Goal: Transaction & Acquisition: Obtain resource

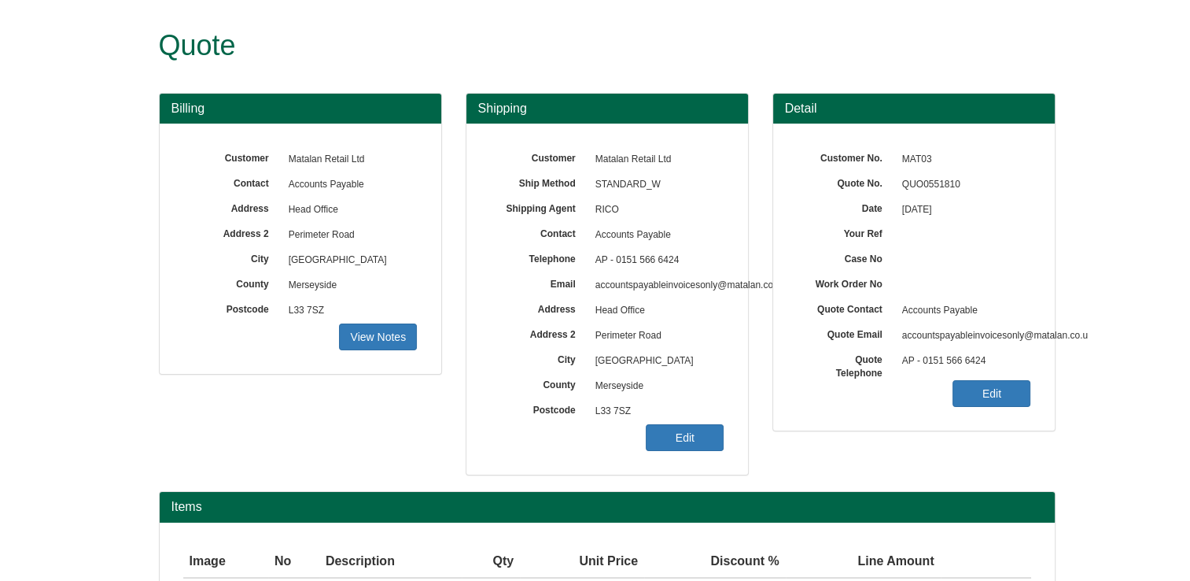
click at [1162, 537] on form "Quote Billing Customer Matalan Retail Ltd Contact Accounts Payable Address Head…" at bounding box center [595, 353] width 1190 height 707
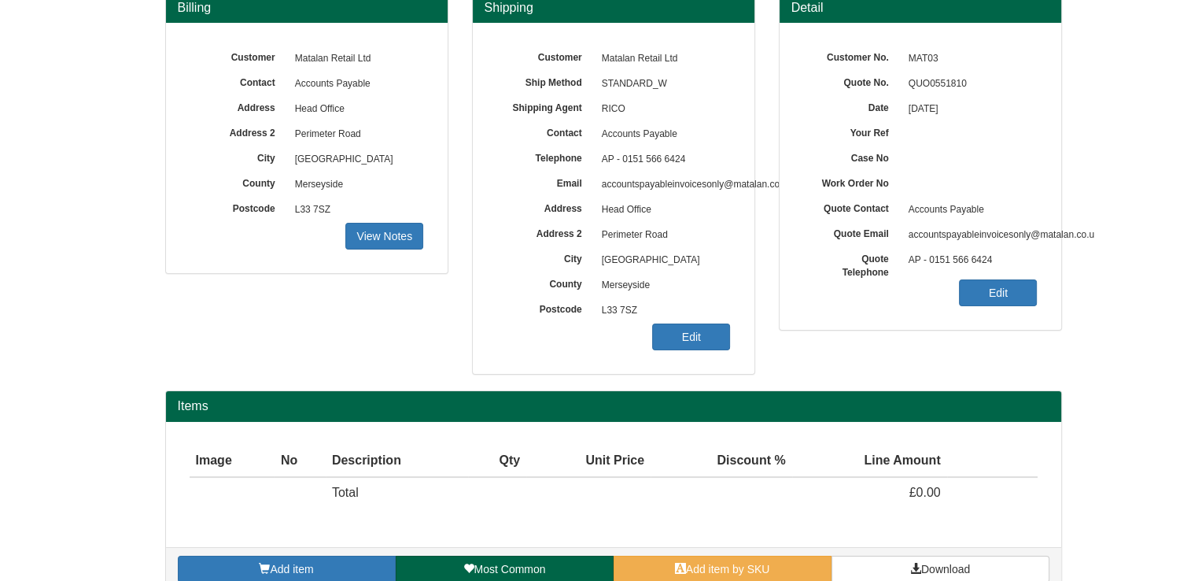
scroll to position [124, 0]
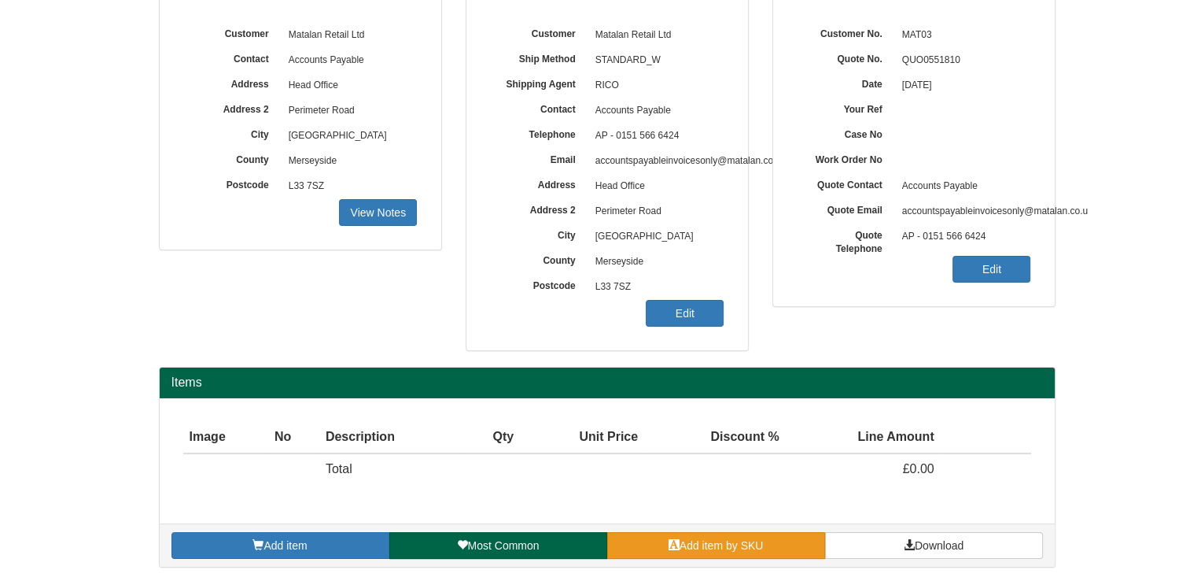
click at [746, 548] on span "Add item by SKU" at bounding box center [722, 545] width 84 height 13
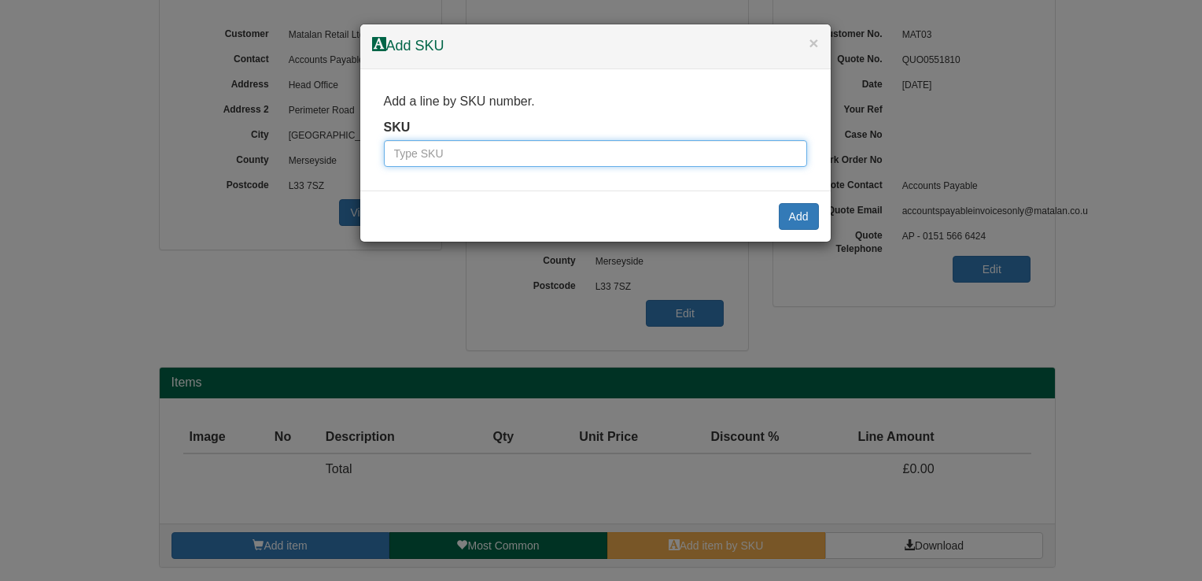
click at [596, 149] on input "text" at bounding box center [595, 153] width 423 height 27
type input "9710101"
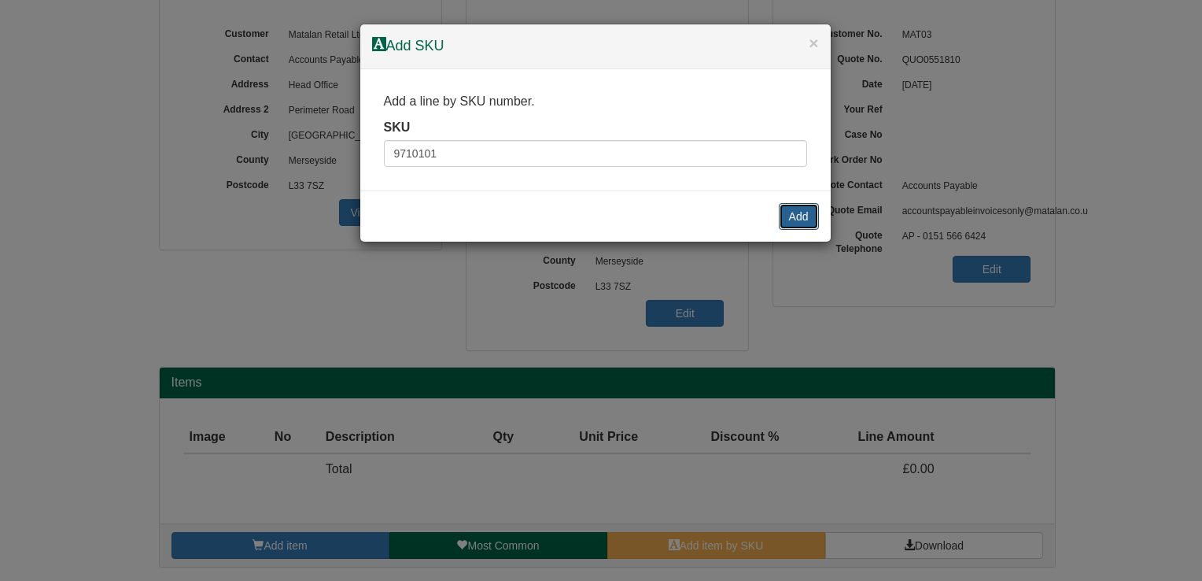
click at [780, 216] on button "Add" at bounding box center [799, 216] width 40 height 27
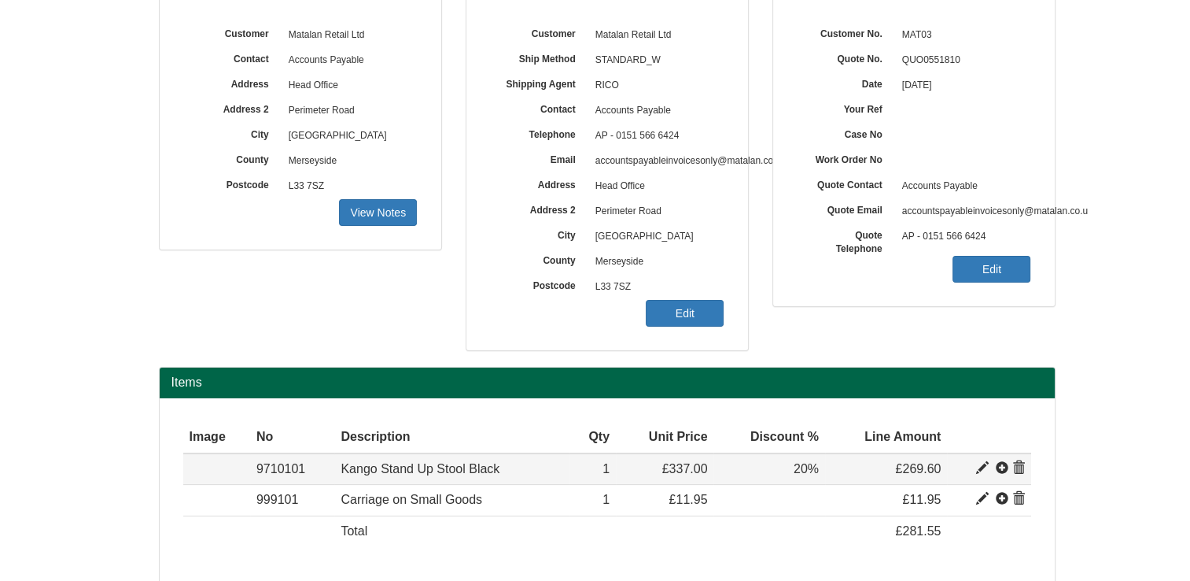
click at [981, 464] on span at bounding box center [982, 468] width 13 height 13
type input "Kango Stand Up Stool Black"
type input "174.87"
type input "337.00"
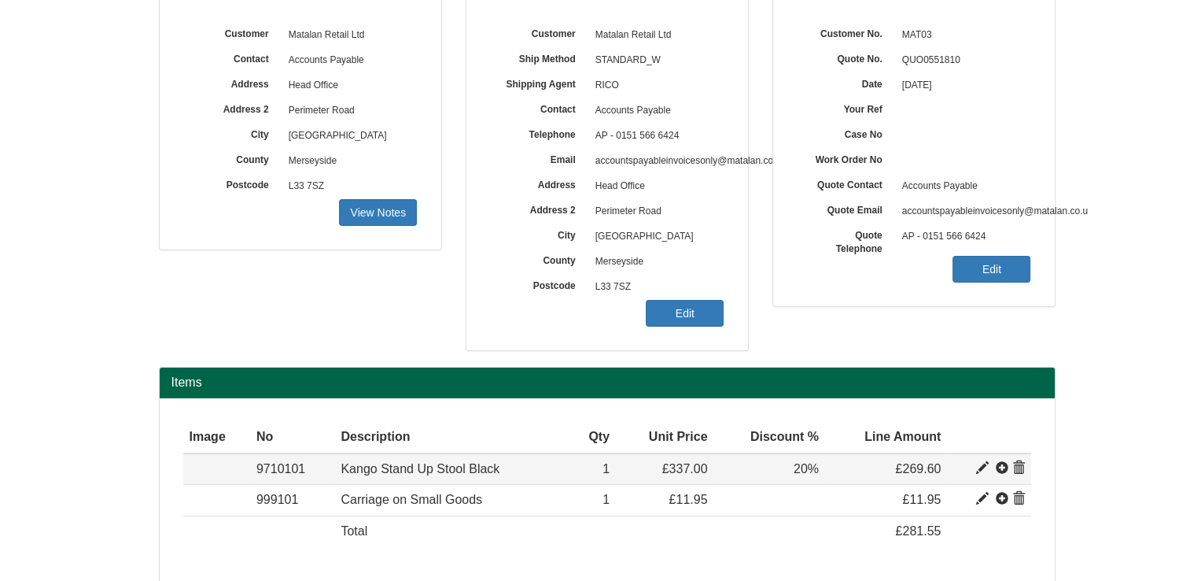
type input "1"
type input "20.00"
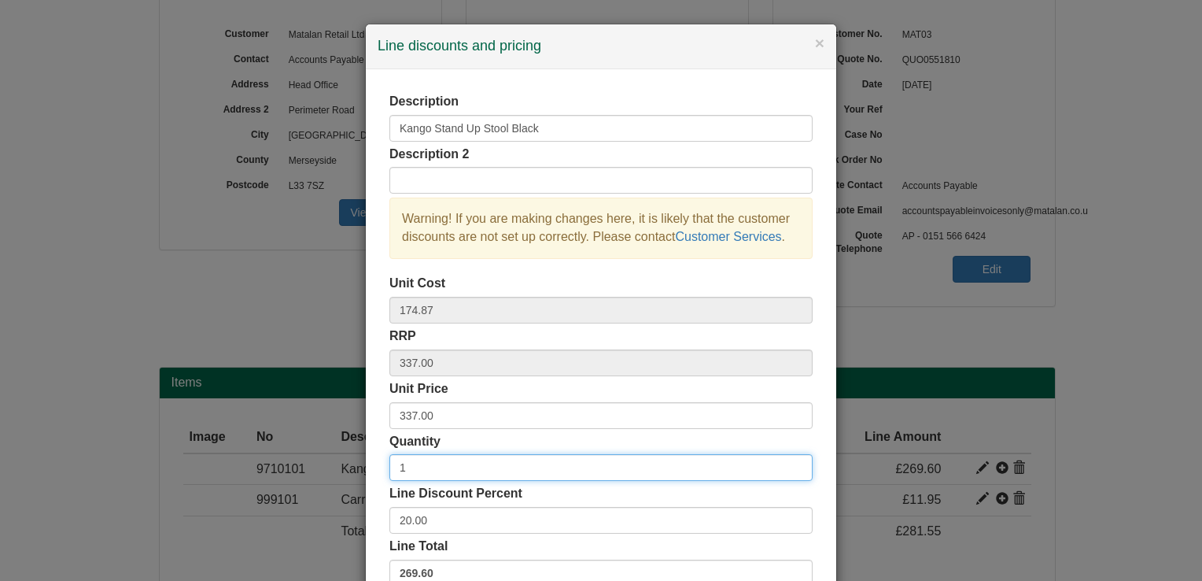
click at [430, 467] on input "1" at bounding box center [600, 467] width 423 height 27
type input "5"
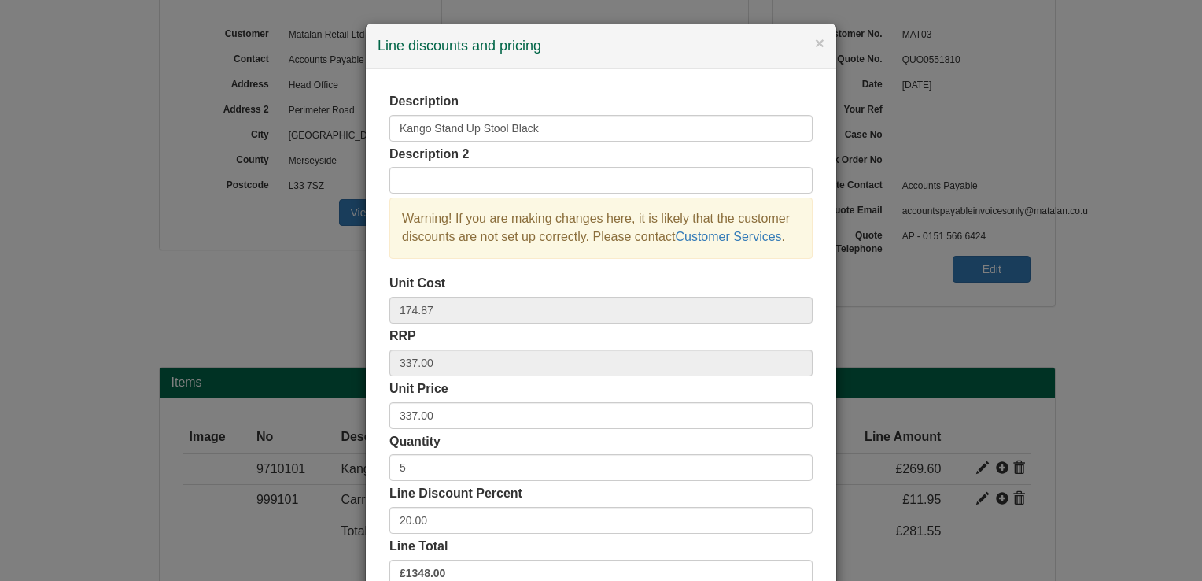
click at [457, 445] on div "Quantity 5" at bounding box center [600, 457] width 423 height 49
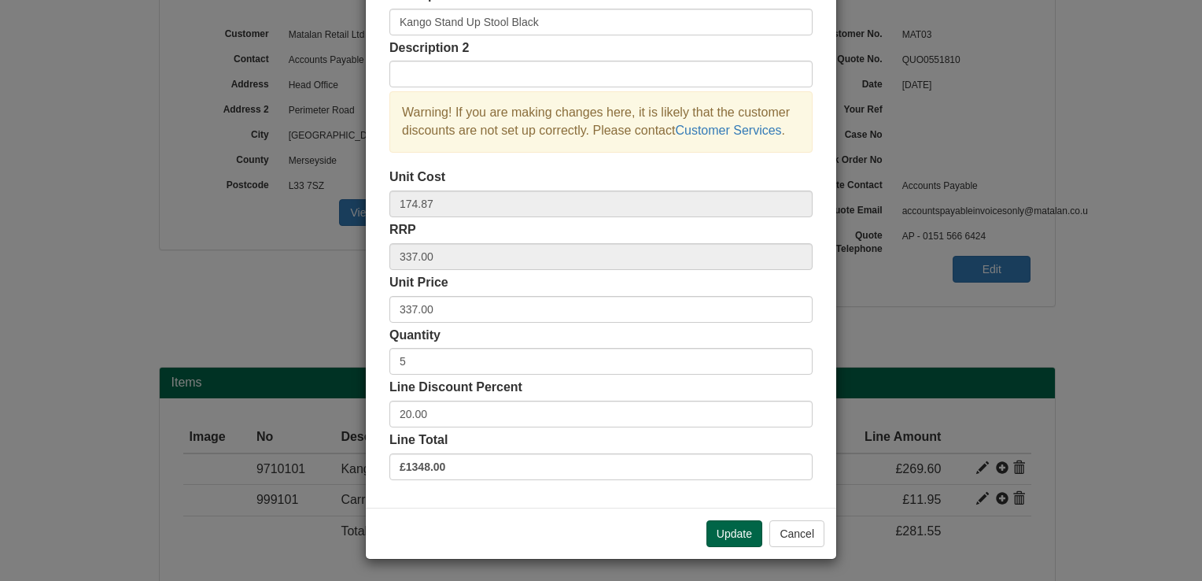
scroll to position [107, 0]
click at [727, 530] on button "Update" at bounding box center [734, 532] width 56 height 27
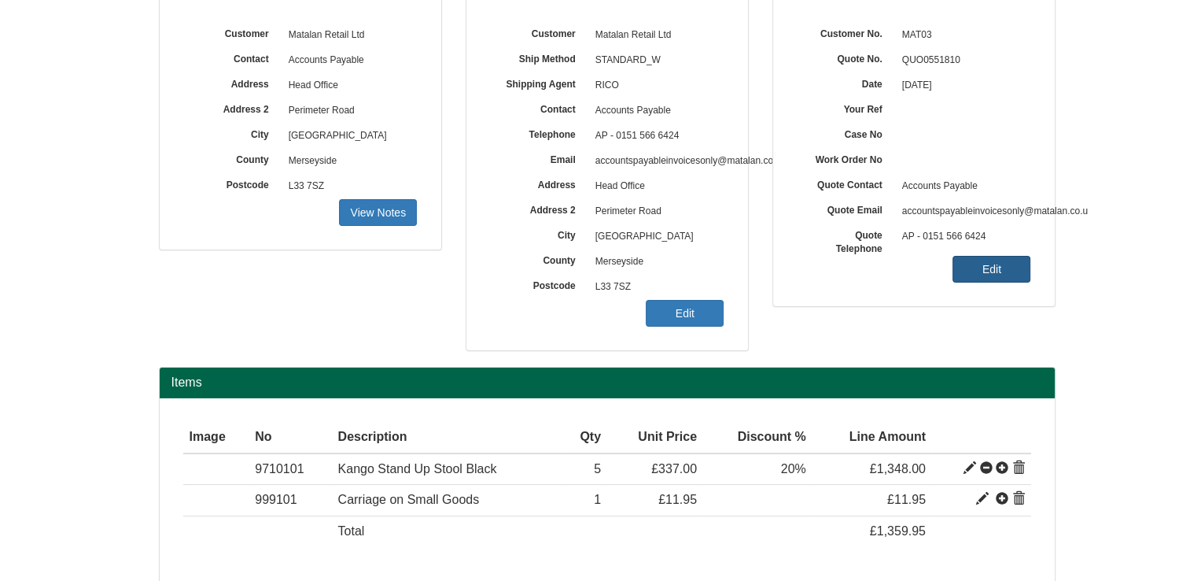
click at [1013, 271] on link "Edit" at bounding box center [992, 269] width 78 height 27
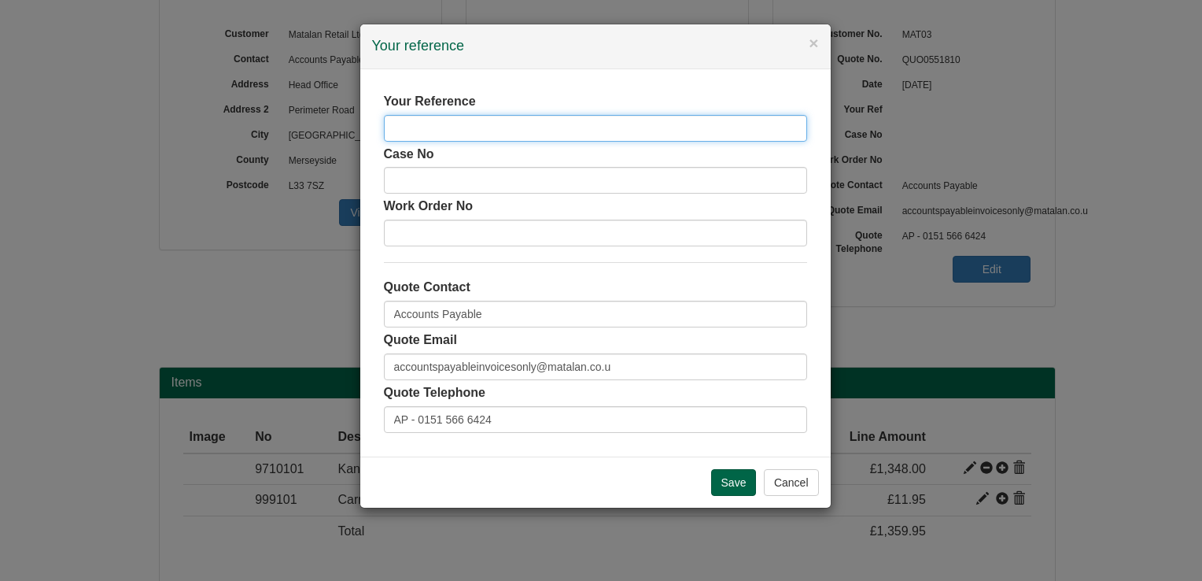
click at [649, 127] on input "text" at bounding box center [595, 128] width 423 height 27
type input "Kango Stools"
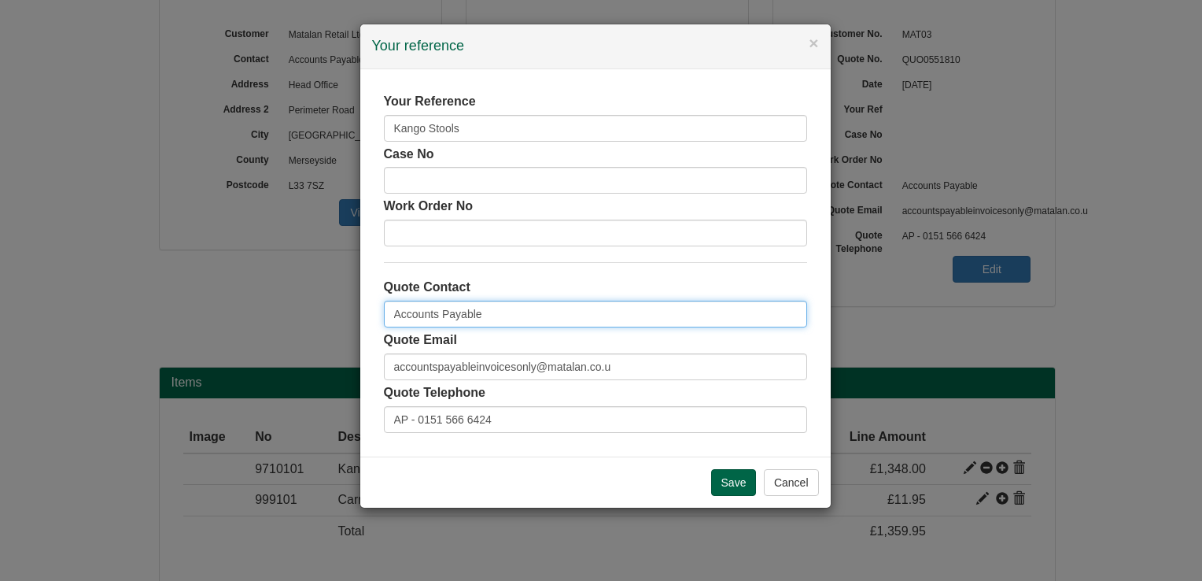
click at [479, 304] on input "Accounts Payable" at bounding box center [595, 314] width 423 height 27
type input "[PERSON_NAME]"
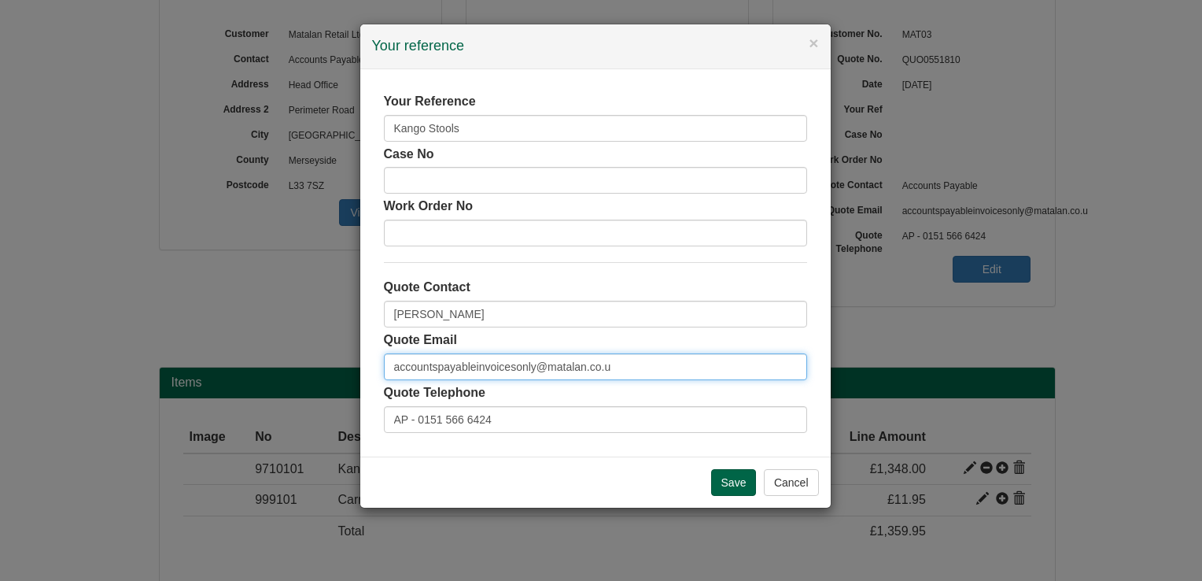
type input "p"
type input "[EMAIL_ADDRESS][DOMAIN_NAME]"
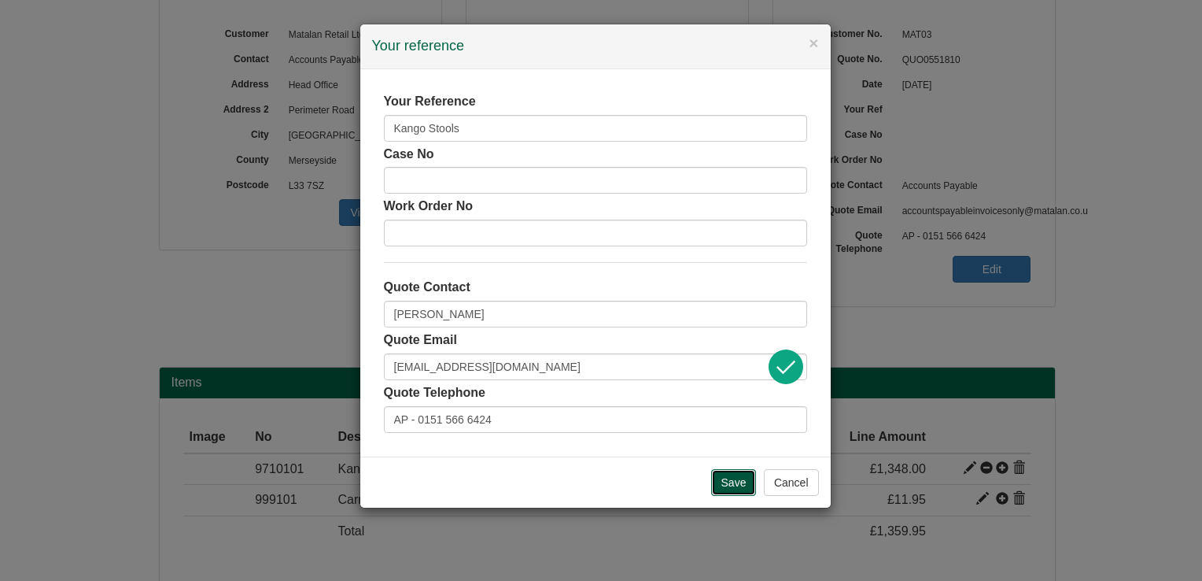
click at [752, 486] on input "Save" at bounding box center [734, 482] width 46 height 27
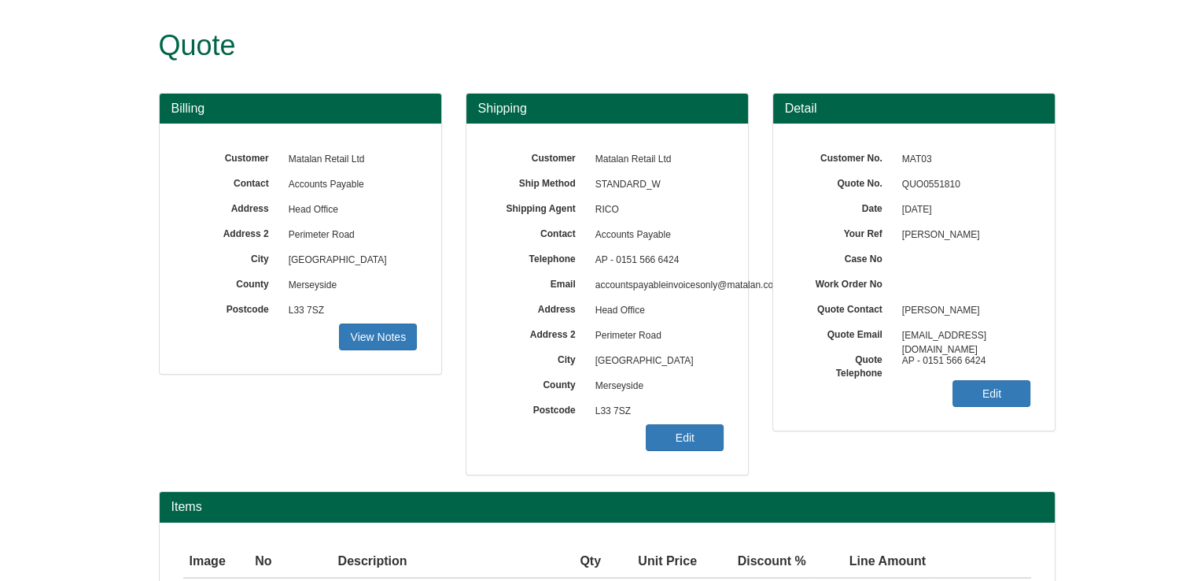
click at [662, 478] on div "Shipping Customer Matalan Retail Ltd Ship Method STANDARD_W Shipping Agent RICO…" at bounding box center [607, 292] width 307 height 399
click at [701, 452] on div "Customer Matalan Retail Ltd Ship Method STANDARD_W Shipping Agent RICO Contact …" at bounding box center [608, 299] width 282 height 351
click at [696, 441] on link "Edit" at bounding box center [685, 437] width 78 height 27
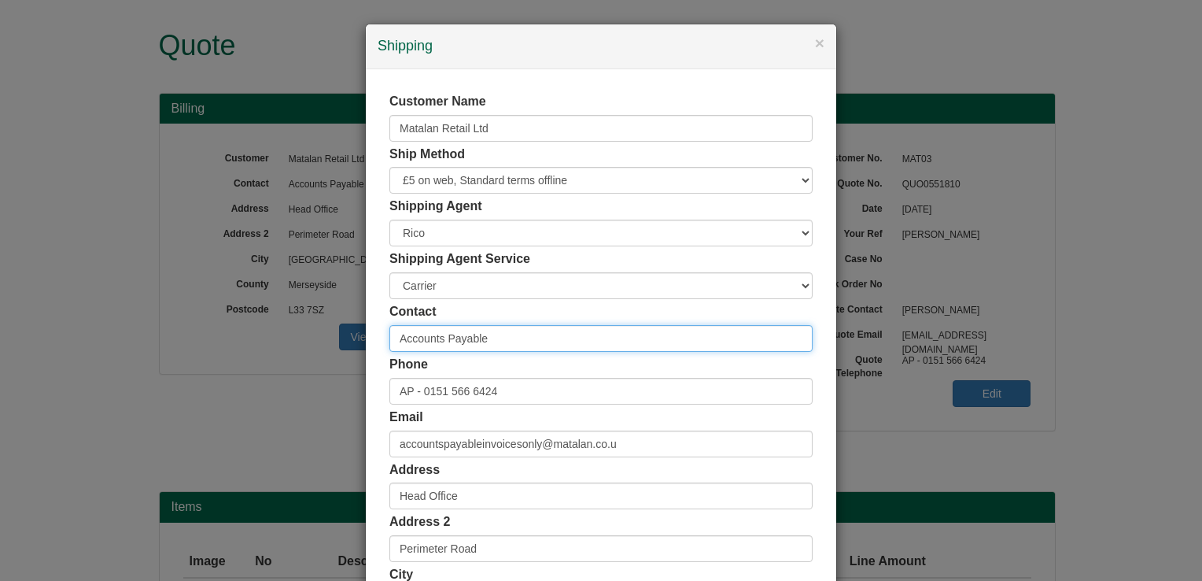
click at [507, 340] on input "Accounts Payable" at bounding box center [600, 338] width 423 height 27
type input "[PERSON_NAME]"
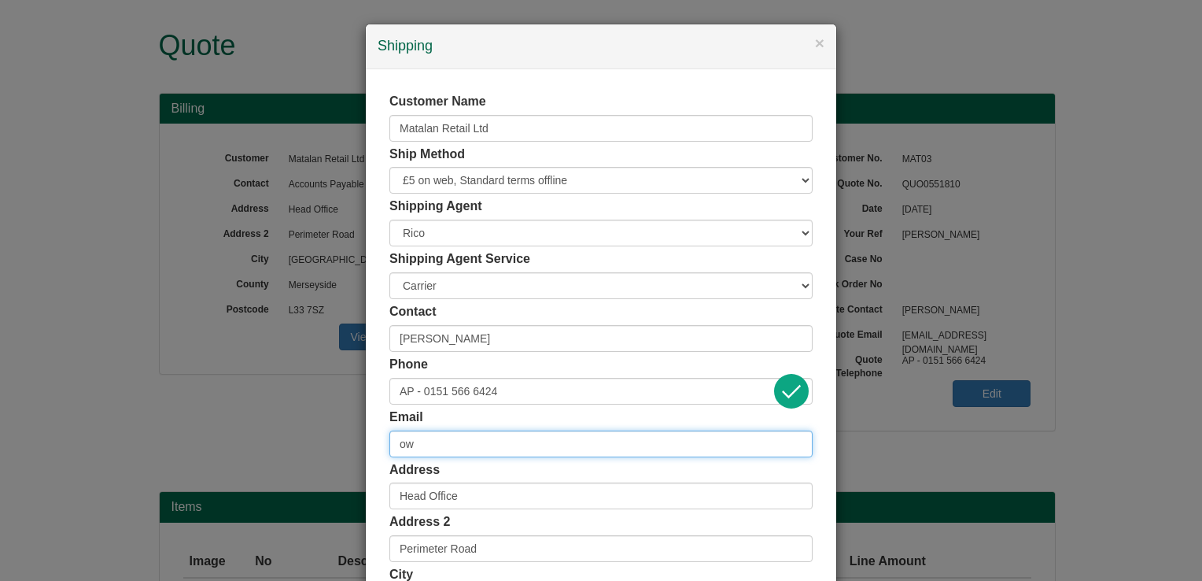
type input "o"
type input "[EMAIL_ADDRESS][DOMAIN_NAME]"
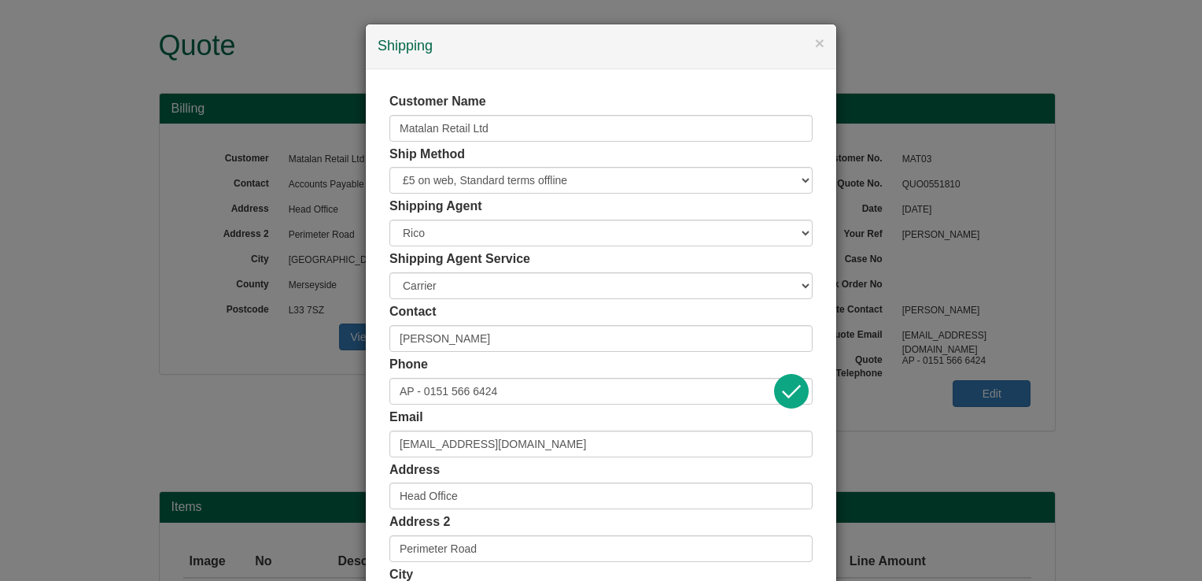
click at [501, 357] on div "Phone AP - 0151 566 6424" at bounding box center [600, 380] width 423 height 49
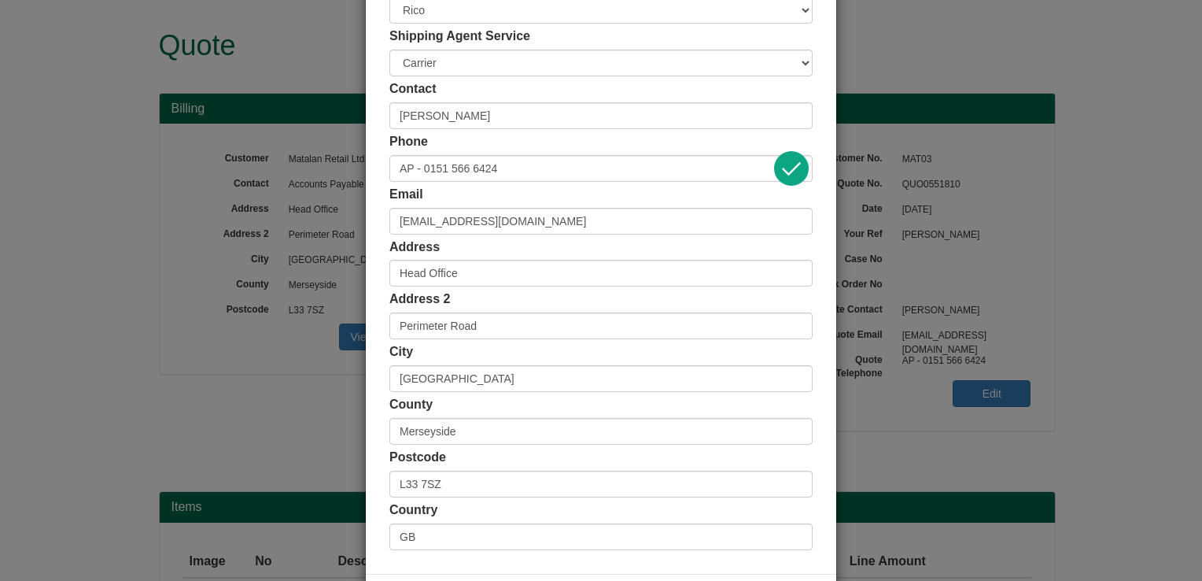
scroll to position [290, 0]
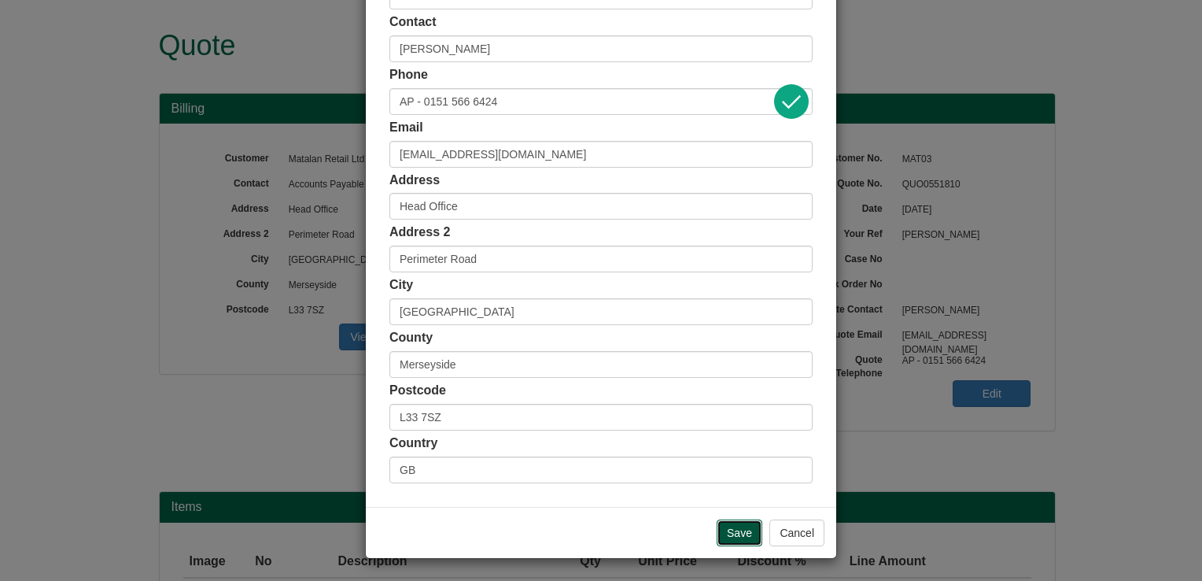
click at [731, 537] on input "Save" at bounding box center [740, 532] width 46 height 27
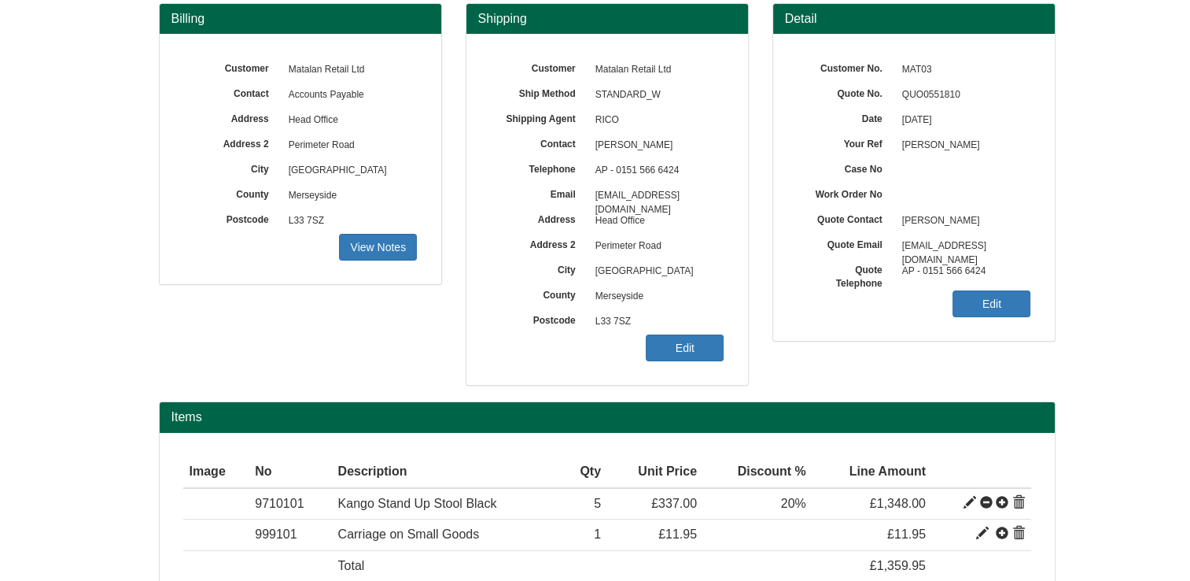
scroll to position [186, 0]
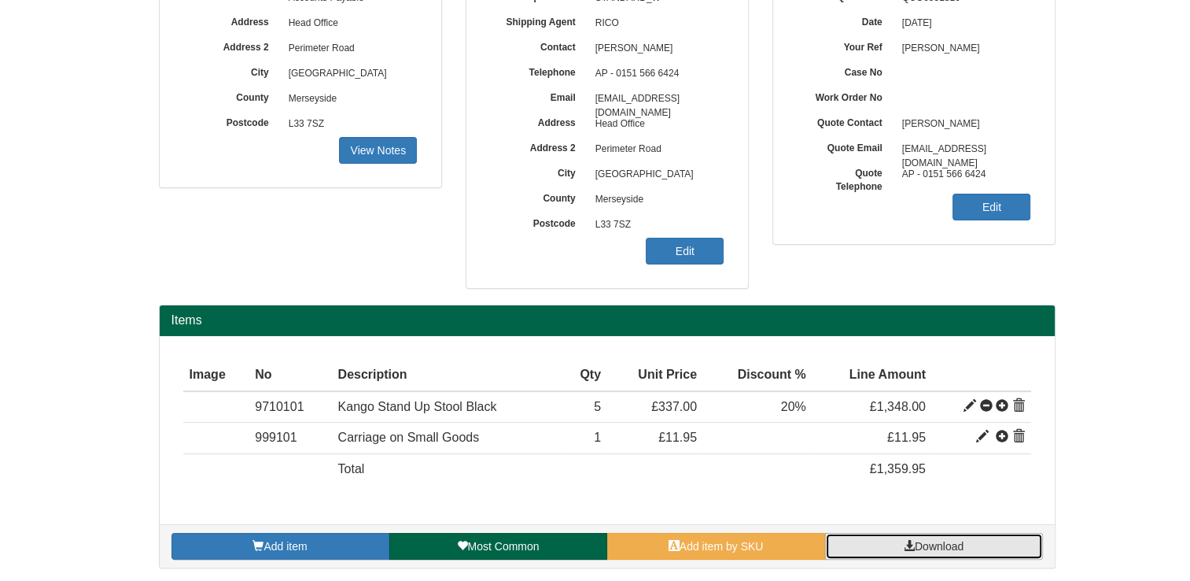
click at [957, 536] on link "Download" at bounding box center [934, 546] width 218 height 27
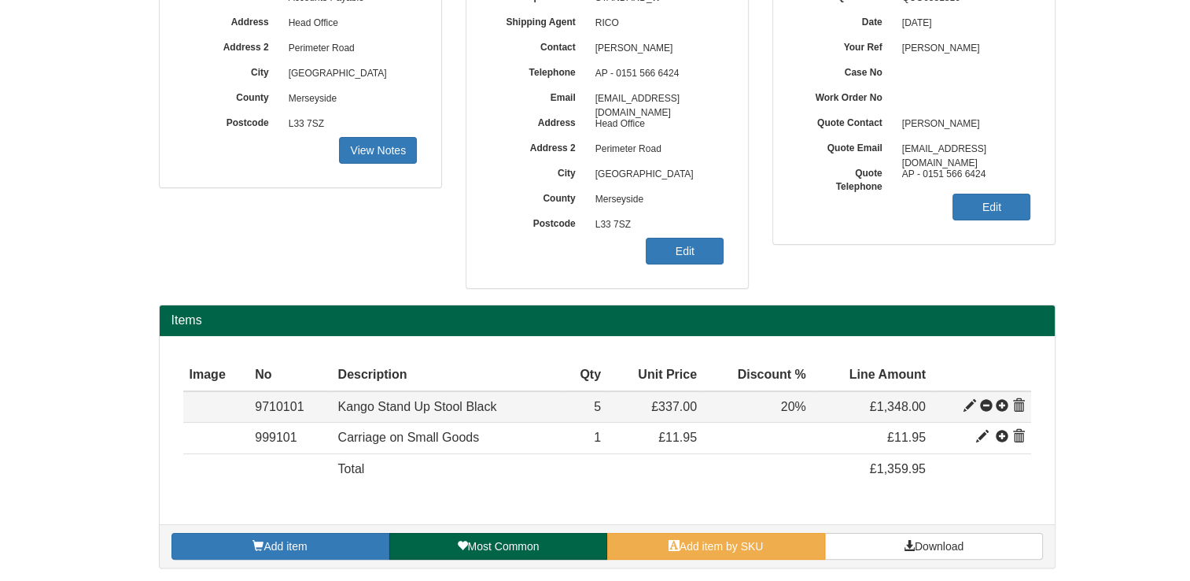
click at [987, 408] on span at bounding box center [986, 406] width 13 height 13
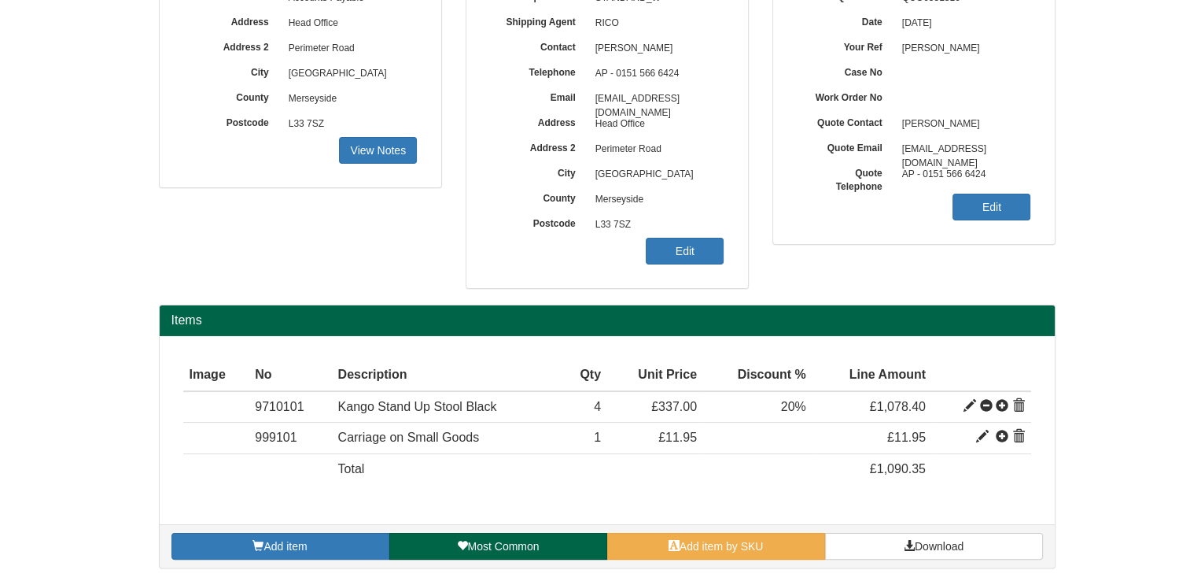
click at [987, 408] on span at bounding box center [986, 406] width 13 height 13
click at [962, 536] on link "Download" at bounding box center [934, 546] width 218 height 27
